Goal: Task Accomplishment & Management: Manage account settings

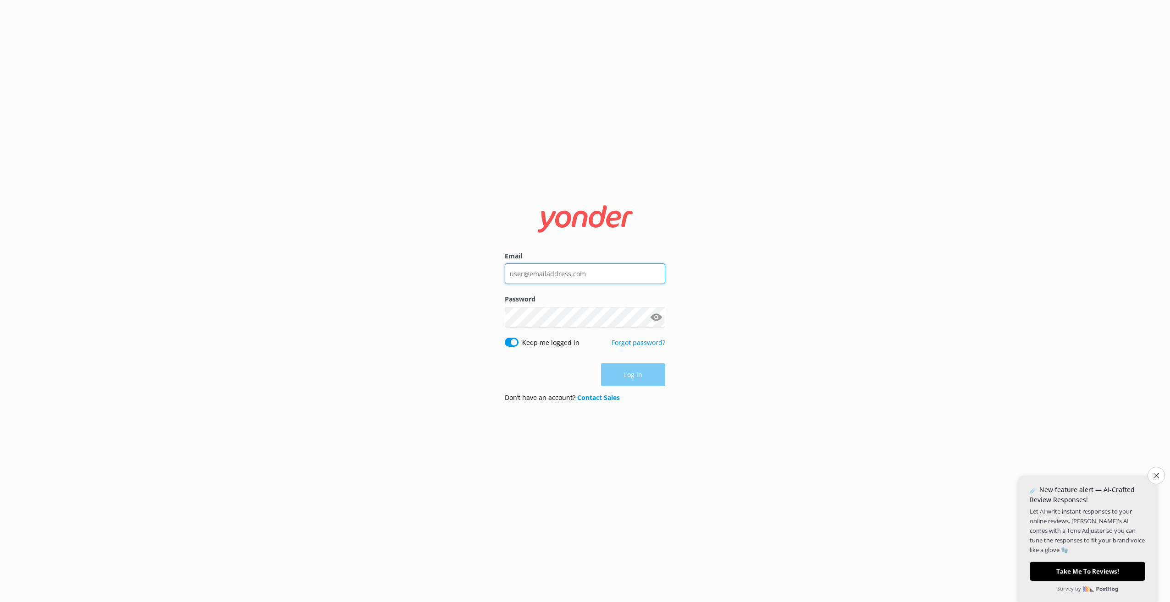
click at [547, 279] on input "Email" at bounding box center [585, 274] width 160 height 21
